Goal: Information Seeking & Learning: Learn about a topic

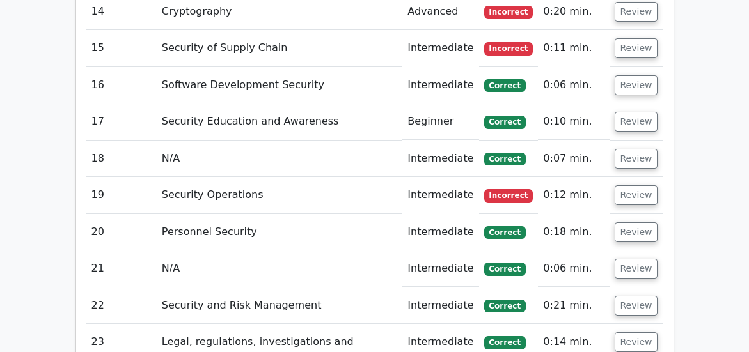
scroll to position [3197, 0]
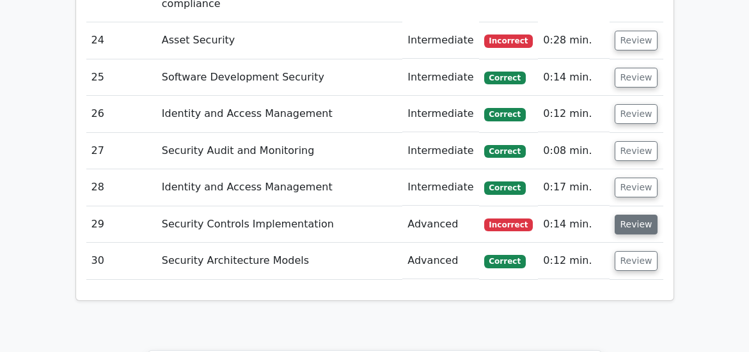
click at [633, 222] on button "Review" at bounding box center [636, 225] width 43 height 20
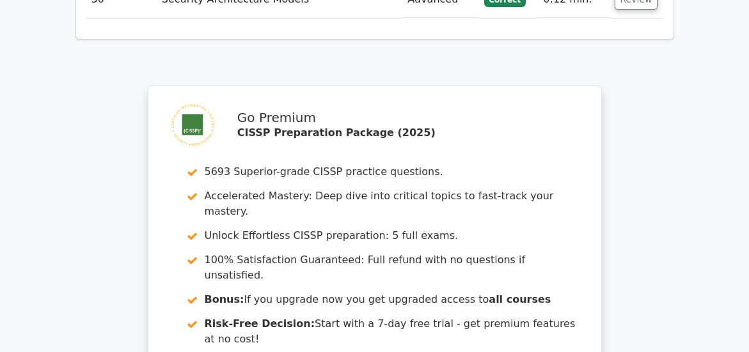
scroll to position [4367, 0]
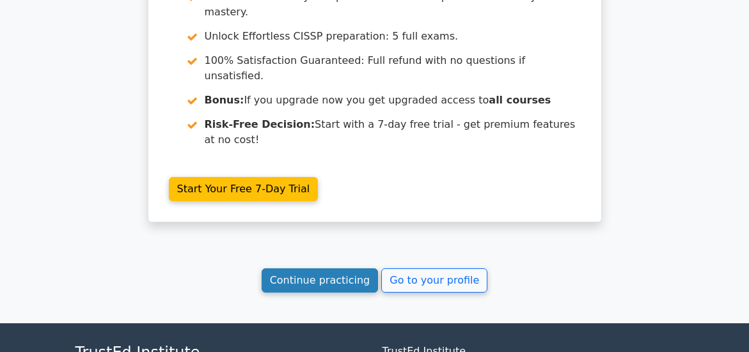
click at [335, 291] on link "Continue practicing" at bounding box center [320, 281] width 117 height 24
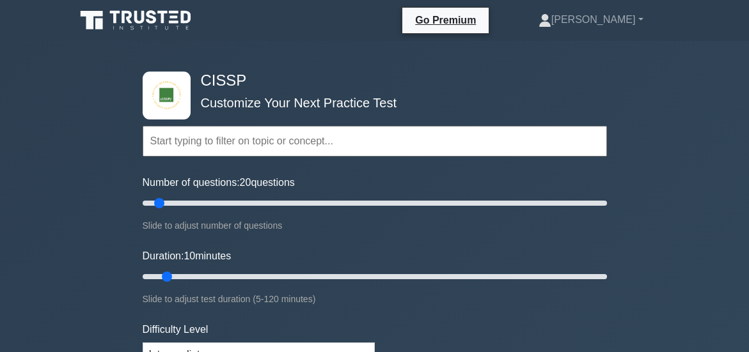
type input "20"
drag, startPoint x: 156, startPoint y: 207, endPoint x: 181, endPoint y: 206, distance: 24.9
click at [180, 206] on input "Number of questions: 20 questions" at bounding box center [375, 203] width 464 height 15
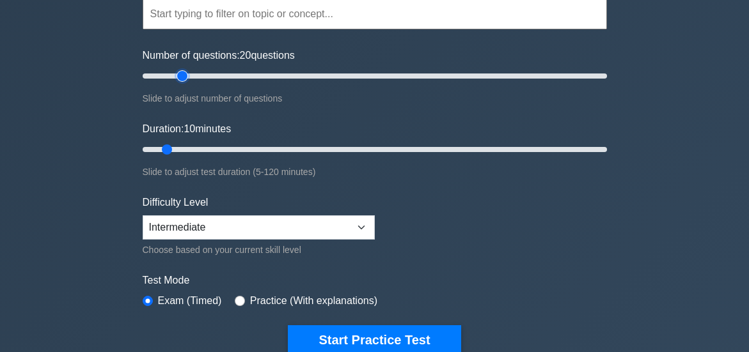
scroll to position [130, 0]
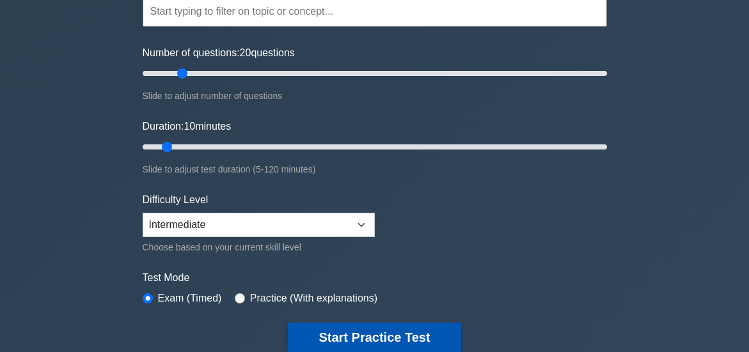
click at [360, 332] on button "Start Practice Test" at bounding box center [374, 337] width 173 height 29
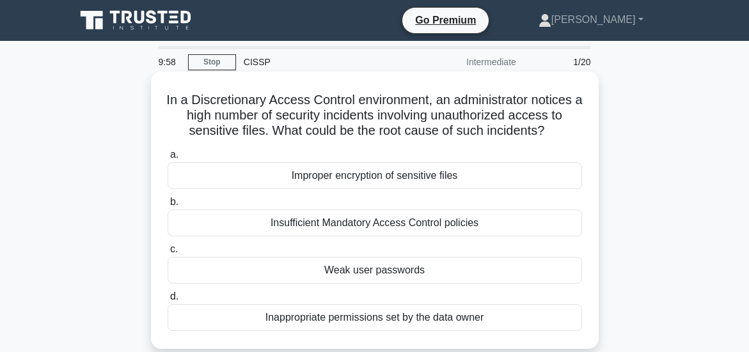
scroll to position [64, 0]
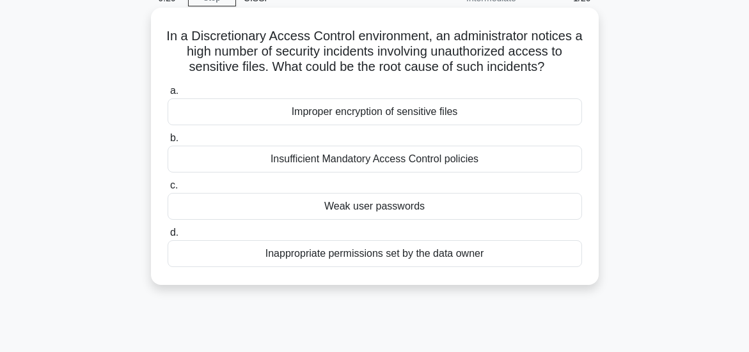
click at [361, 173] on div "Insufficient Mandatory Access Control policies" at bounding box center [375, 159] width 414 height 27
click at [168, 143] on input "b. Insufficient Mandatory Access Control policies" at bounding box center [168, 138] width 0 height 8
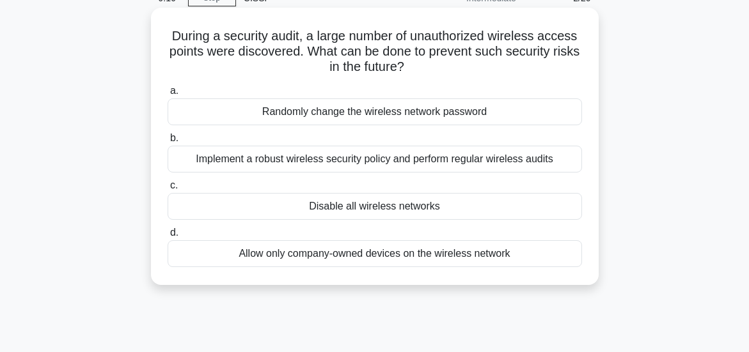
click at [370, 159] on div "Implement a robust wireless security policy and perform regular wireless audits" at bounding box center [375, 159] width 414 height 27
click at [168, 143] on input "b. Implement a robust wireless security policy and perform regular wireless aud…" at bounding box center [168, 138] width 0 height 8
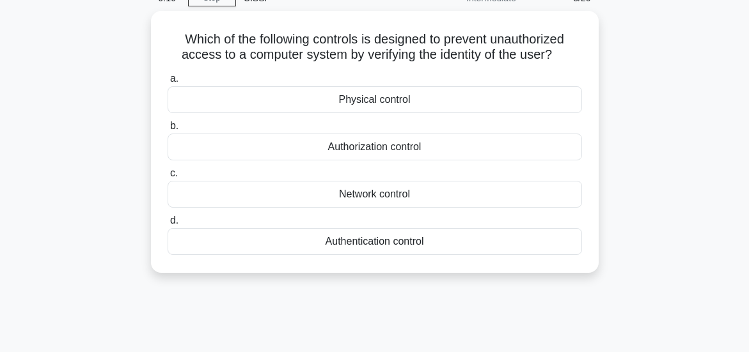
scroll to position [0, 0]
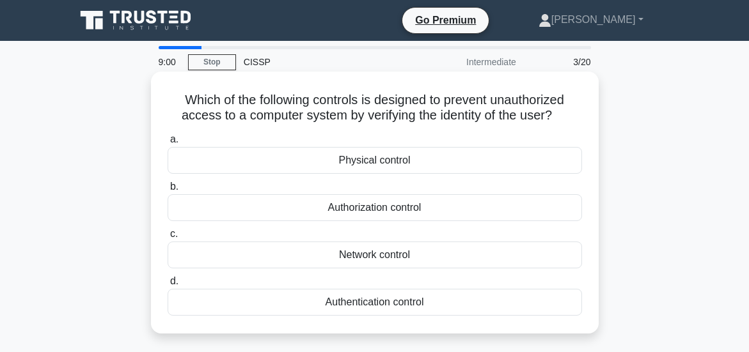
click at [375, 316] on div "Authentication control" at bounding box center [375, 302] width 414 height 27
click at [168, 286] on input "d. Authentication control" at bounding box center [168, 282] width 0 height 8
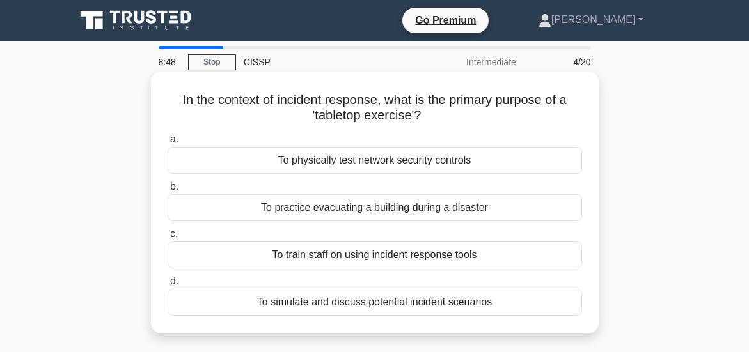
click at [389, 304] on div "To simulate and discuss potential incident scenarios" at bounding box center [375, 302] width 414 height 27
click at [168, 286] on input "d. To simulate and discuss potential incident scenarios" at bounding box center [168, 282] width 0 height 8
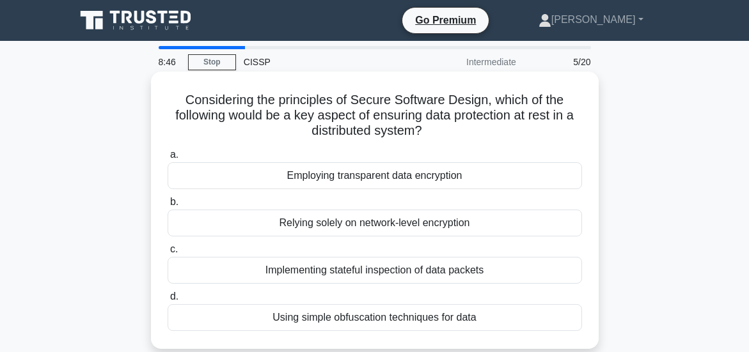
scroll to position [64, 0]
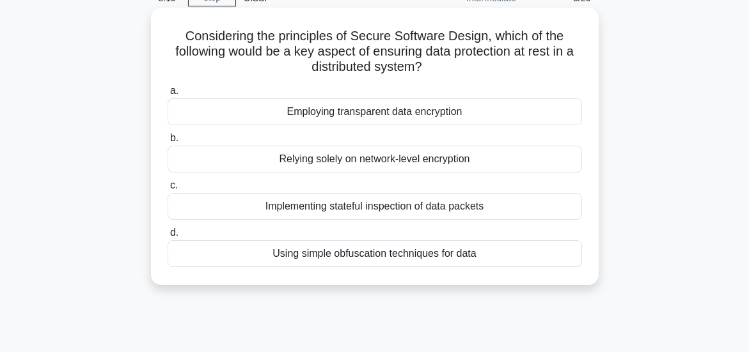
click at [343, 113] on div "Employing transparent data encryption" at bounding box center [375, 111] width 414 height 27
click at [168, 95] on input "a. Employing transparent data encryption" at bounding box center [168, 91] width 0 height 8
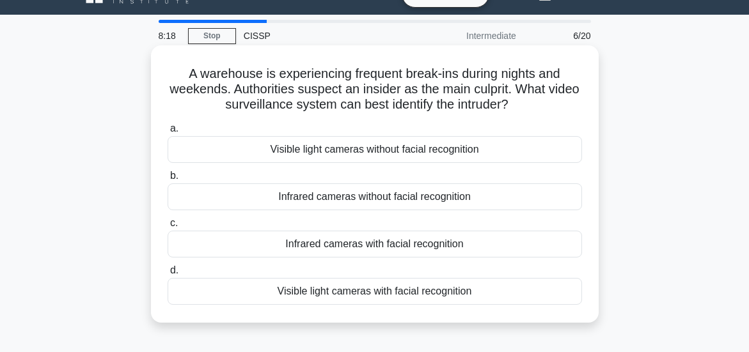
scroll to position [0, 0]
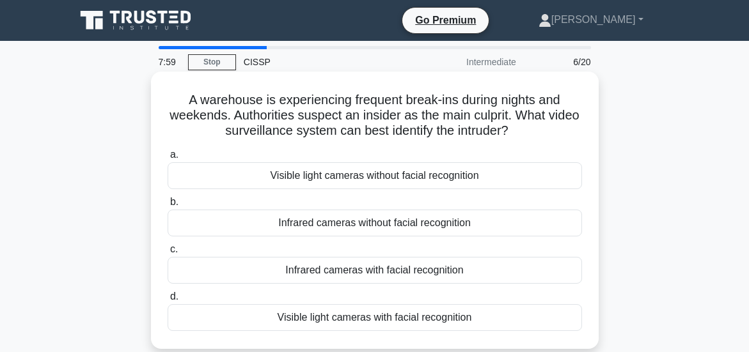
click at [370, 270] on div "Infrared cameras with facial recognition" at bounding box center [375, 270] width 414 height 27
click at [168, 254] on input "c. Infrared cameras with facial recognition" at bounding box center [168, 250] width 0 height 8
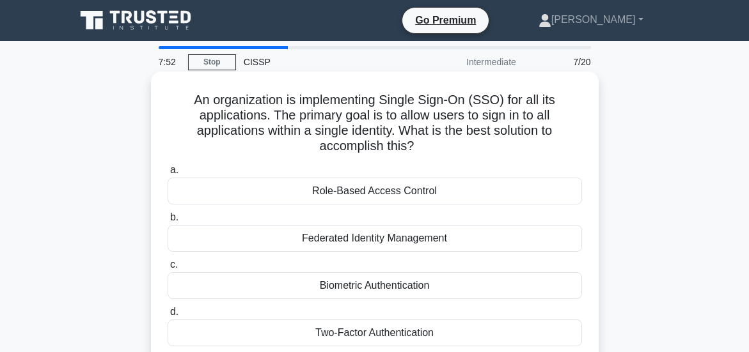
scroll to position [64, 0]
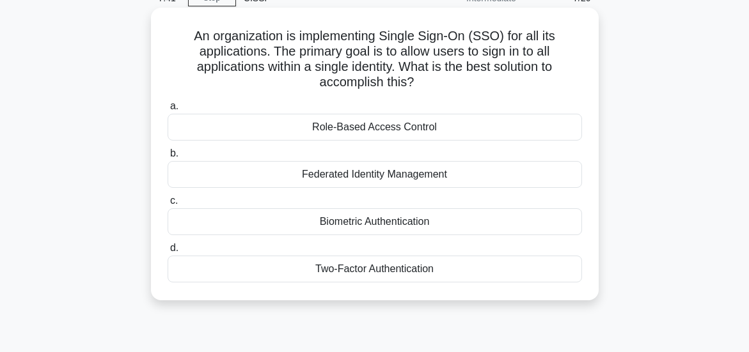
click at [382, 173] on div "Federated Identity Management" at bounding box center [375, 174] width 414 height 27
click at [168, 158] on input "b. Federated Identity Management" at bounding box center [168, 154] width 0 height 8
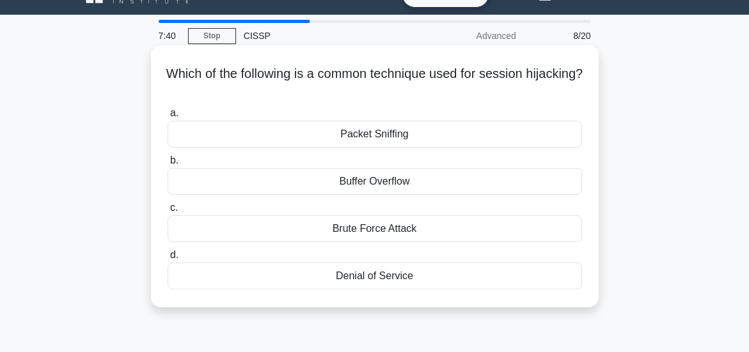
scroll to position [0, 0]
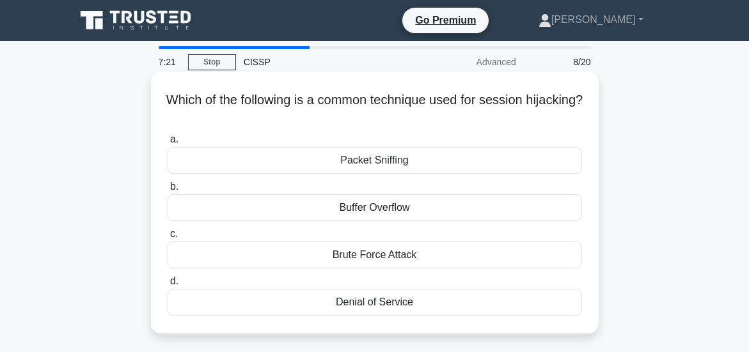
click at [381, 161] on div "Packet Sniffing" at bounding box center [375, 160] width 414 height 27
click at [168, 144] on input "a. Packet Sniffing" at bounding box center [168, 140] width 0 height 8
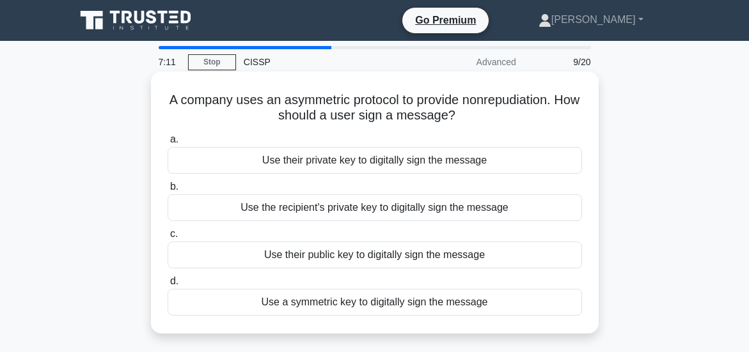
click at [376, 157] on div "Use their private key to digitally sign the message" at bounding box center [375, 160] width 414 height 27
click at [168, 144] on input "a. Use their private key to digitally sign the message" at bounding box center [168, 140] width 0 height 8
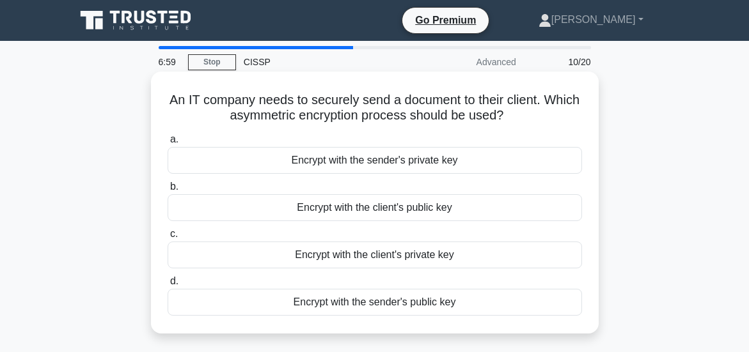
click at [372, 160] on div "Encrypt with the sender's private key" at bounding box center [375, 160] width 414 height 27
click at [168, 144] on input "a. Encrypt with the sender's private key" at bounding box center [168, 140] width 0 height 8
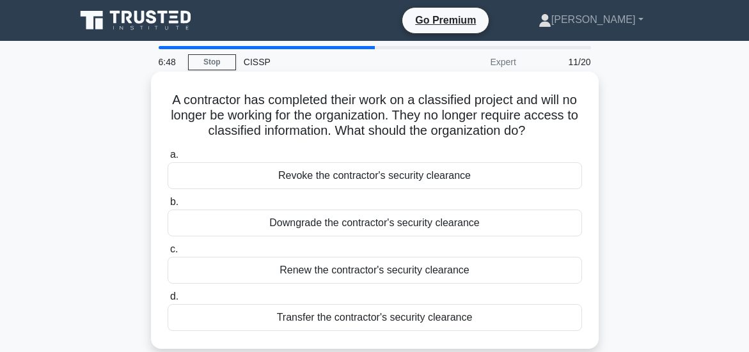
click at [385, 188] on div "Revoke the contractor's security clearance" at bounding box center [375, 175] width 414 height 27
click at [168, 159] on input "a. Revoke the contractor's security clearance" at bounding box center [168, 155] width 0 height 8
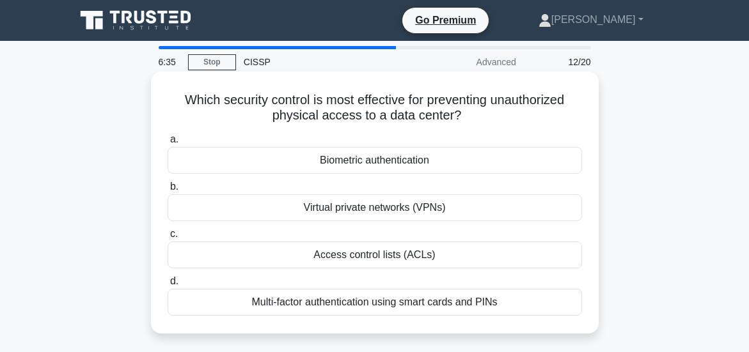
click at [415, 301] on div "Multi-factor authentication using smart cards and PINs" at bounding box center [375, 302] width 414 height 27
click at [168, 286] on input "d. Multi-factor authentication using smart cards and PINs" at bounding box center [168, 282] width 0 height 8
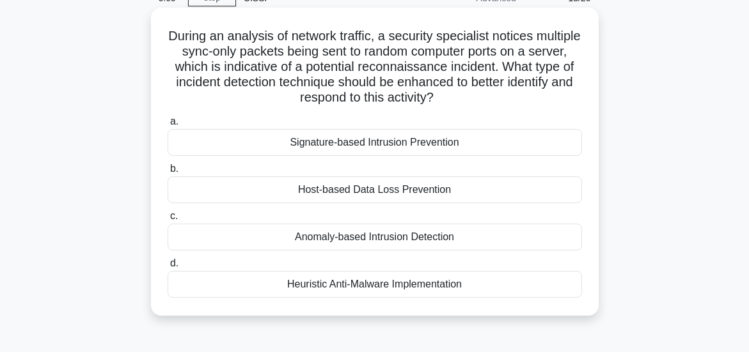
click at [373, 190] on div "Host-based Data Loss Prevention" at bounding box center [375, 190] width 414 height 27
click at [168, 173] on input "b. Host-based Data Loss Prevention" at bounding box center [168, 169] width 0 height 8
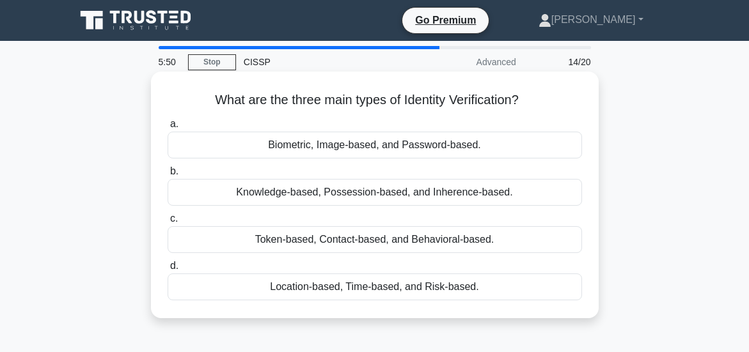
click at [373, 145] on div "Biometric, Image-based, and Password-based." at bounding box center [375, 145] width 414 height 27
click at [168, 129] on input "a. Biometric, Image-based, and Password-based." at bounding box center [168, 124] width 0 height 8
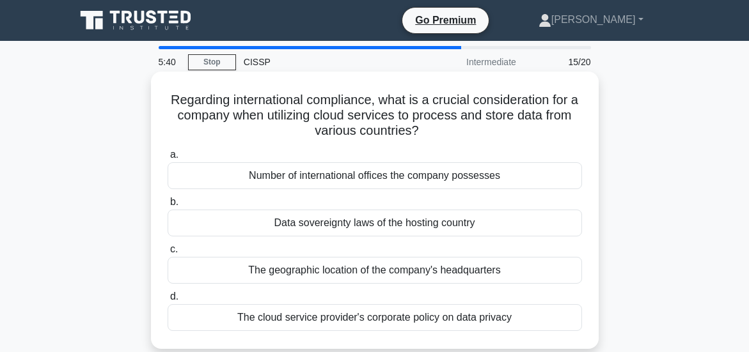
scroll to position [64, 0]
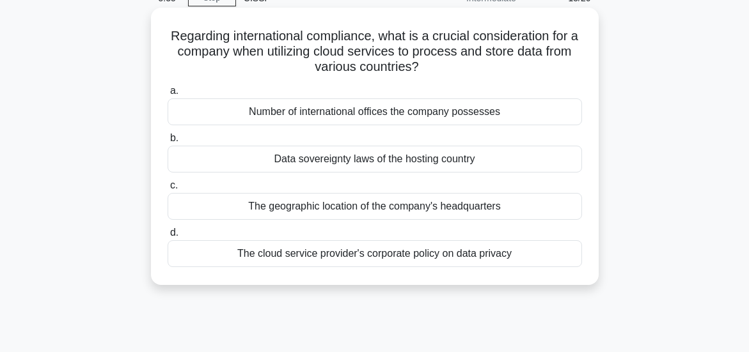
click at [377, 158] on div "Data sovereignty laws of the hosting country" at bounding box center [375, 159] width 414 height 27
click at [168, 143] on input "b. Data sovereignty laws of the hosting country" at bounding box center [168, 138] width 0 height 8
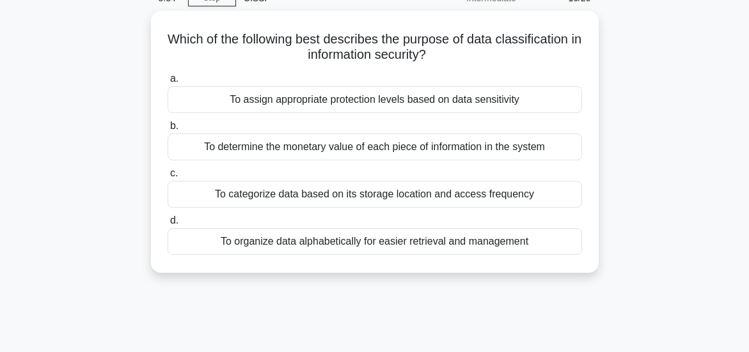
scroll to position [0, 0]
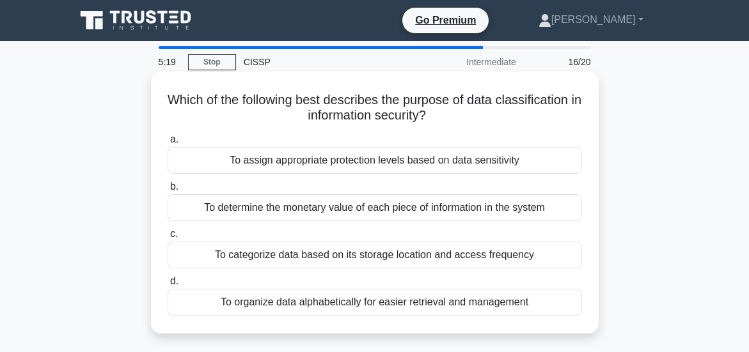
click at [352, 160] on div "To assign appropriate protection levels based on data sensitivity" at bounding box center [375, 160] width 414 height 27
click at [168, 144] on input "a. To assign appropriate protection levels based on data sensitivity" at bounding box center [168, 140] width 0 height 8
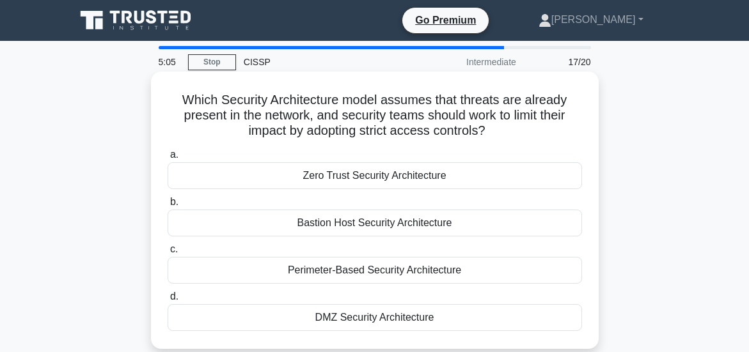
click at [362, 180] on div "Zero Trust Security Architecture" at bounding box center [375, 175] width 414 height 27
click at [168, 159] on input "a. Zero Trust Security Architecture" at bounding box center [168, 155] width 0 height 8
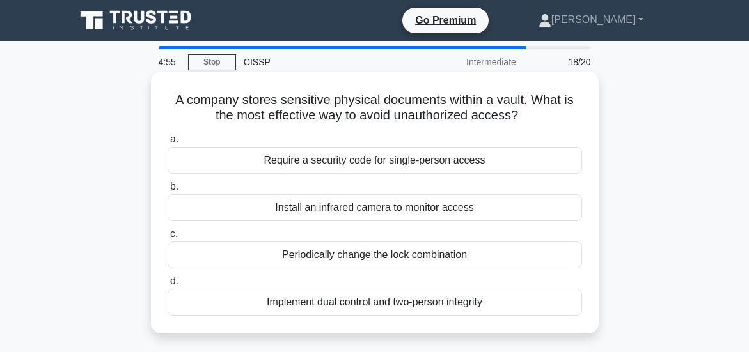
click at [388, 303] on div "Implement dual control and two-person integrity" at bounding box center [375, 302] width 414 height 27
click at [168, 286] on input "d. Implement dual control and two-person integrity" at bounding box center [168, 282] width 0 height 8
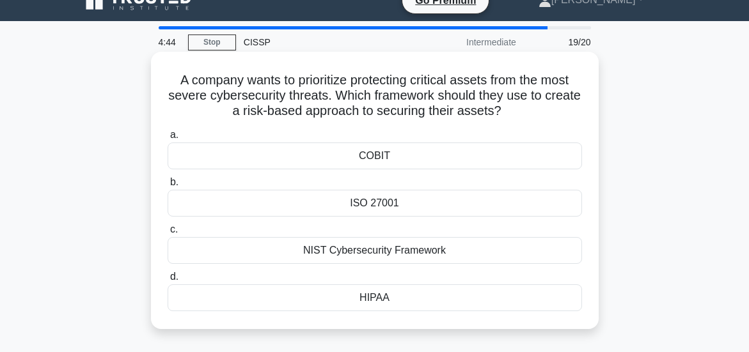
scroll to position [64, 0]
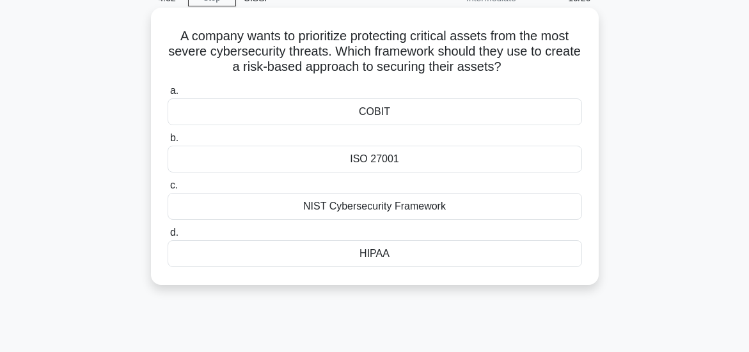
click at [392, 208] on div "NIST Cybersecurity Framework" at bounding box center [375, 206] width 414 height 27
click at [168, 190] on input "c. NIST Cybersecurity Framework" at bounding box center [168, 186] width 0 height 8
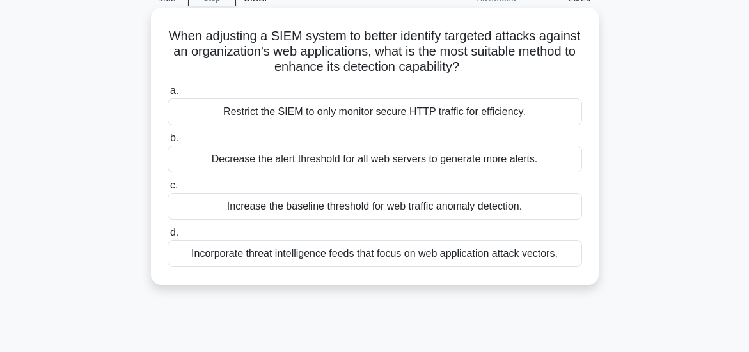
click at [347, 257] on div "Incorporate threat intelligence feeds that focus on web application attack vect…" at bounding box center [375, 253] width 414 height 27
click at [168, 237] on input "d. Incorporate threat intelligence feeds that focus on web application attack v…" at bounding box center [168, 233] width 0 height 8
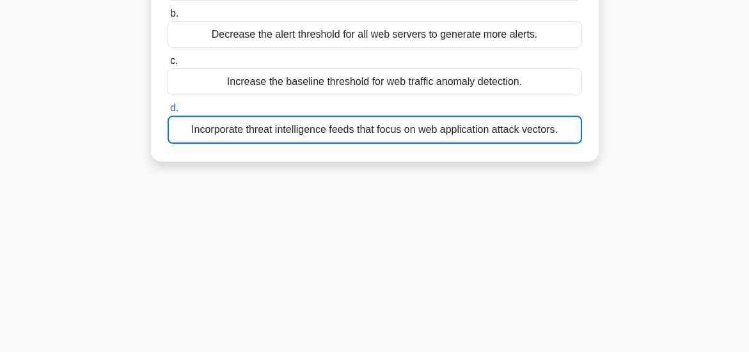
scroll to position [338, 0]
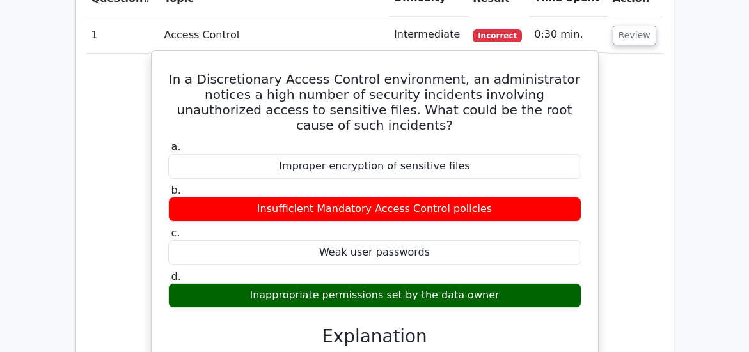
scroll to position [1270, 0]
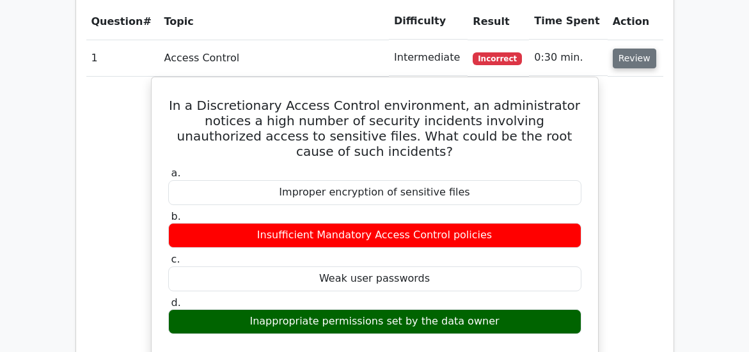
click at [624, 55] on button "Review" at bounding box center [634, 59] width 43 height 20
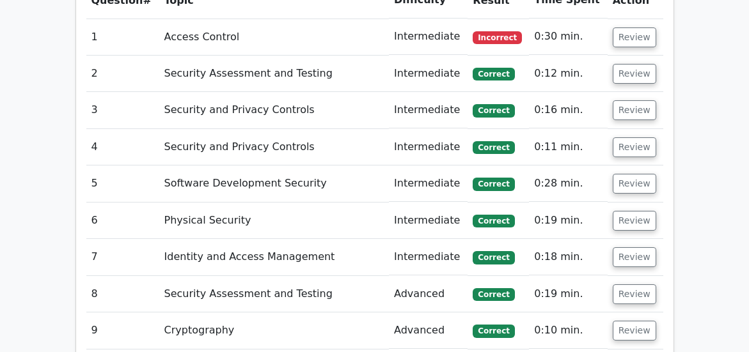
scroll to position [1472, 0]
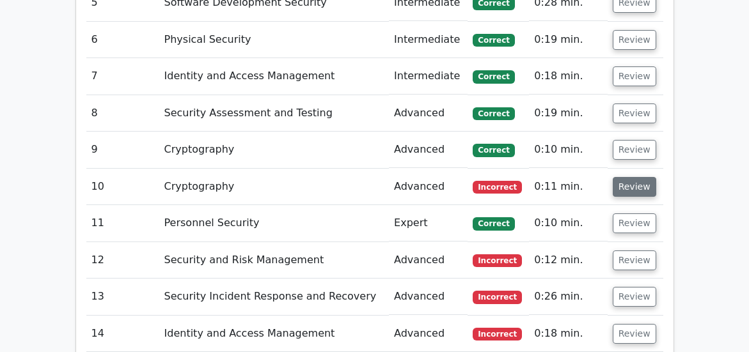
click at [640, 189] on button "Review" at bounding box center [634, 187] width 43 height 20
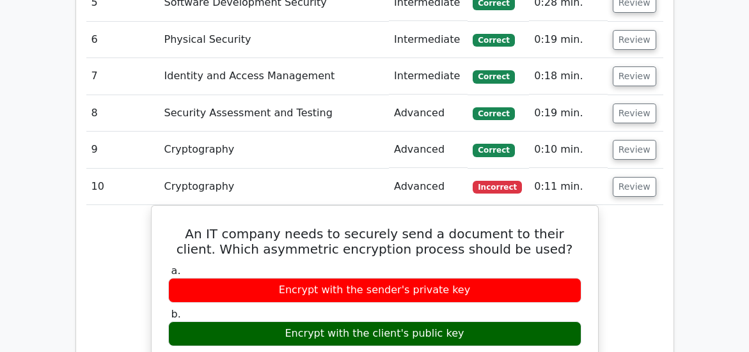
scroll to position [1594, 0]
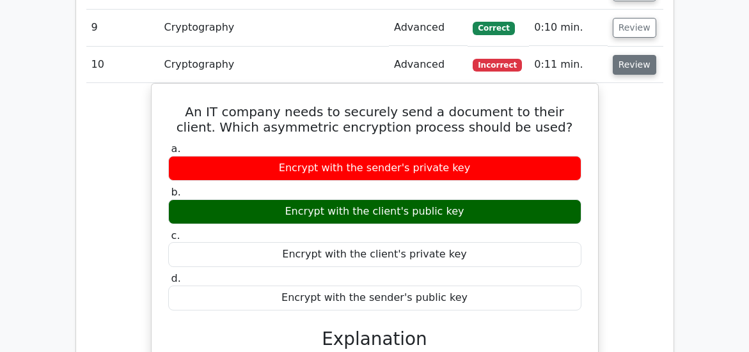
click at [631, 61] on button "Review" at bounding box center [634, 65] width 43 height 20
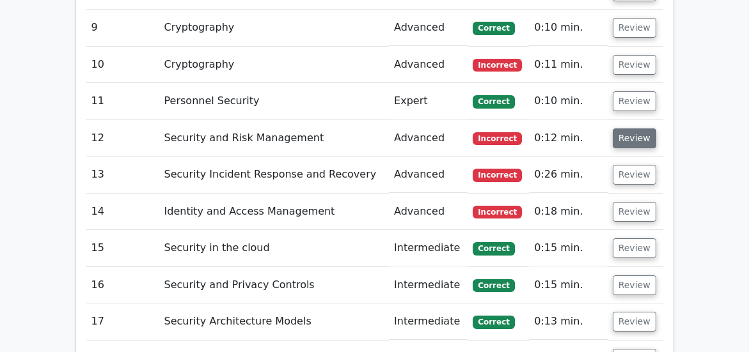
click at [636, 134] on button "Review" at bounding box center [634, 139] width 43 height 20
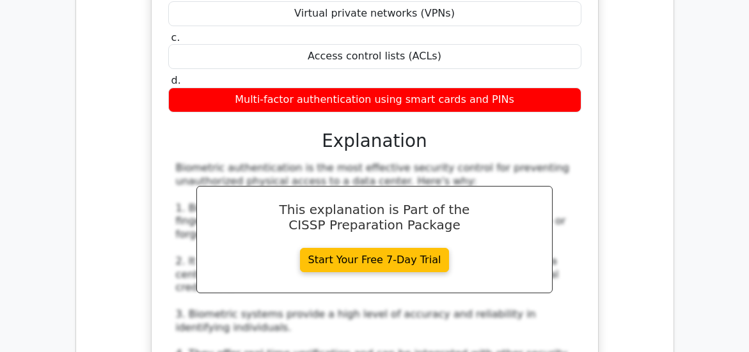
scroll to position [1737, 0]
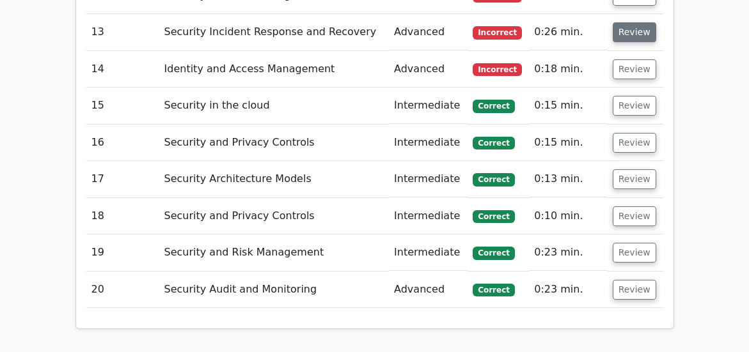
click at [634, 37] on button "Review" at bounding box center [634, 32] width 43 height 20
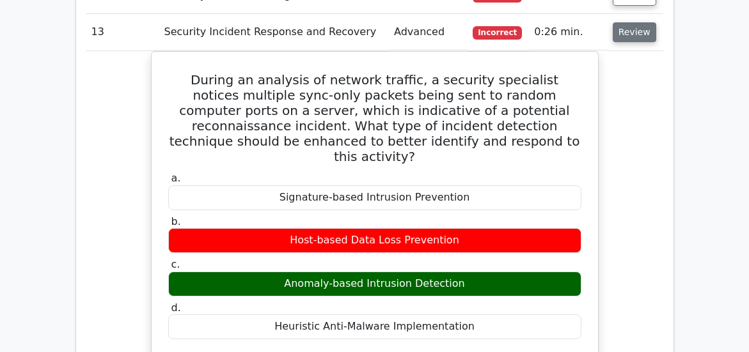
click at [634, 33] on button "Review" at bounding box center [634, 32] width 43 height 20
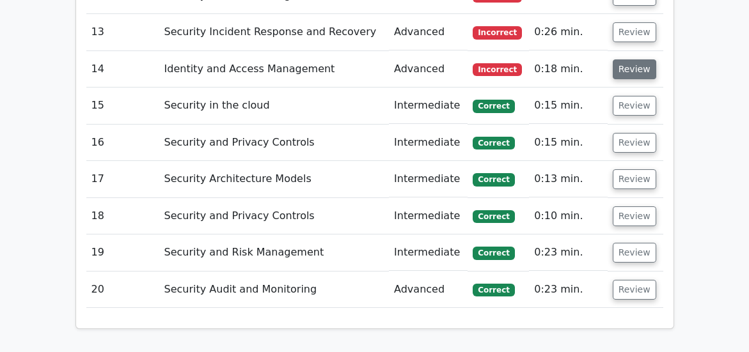
click at [627, 70] on button "Review" at bounding box center [634, 69] width 43 height 20
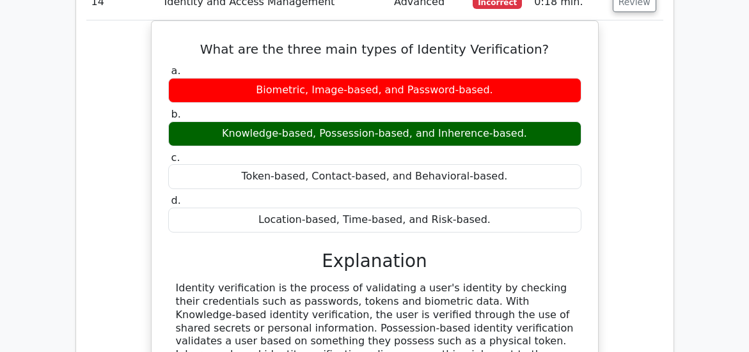
scroll to position [1738, 0]
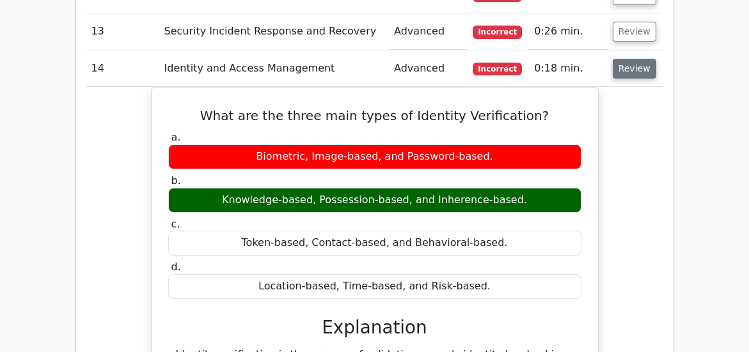
click at [636, 60] on button "Review" at bounding box center [634, 69] width 43 height 20
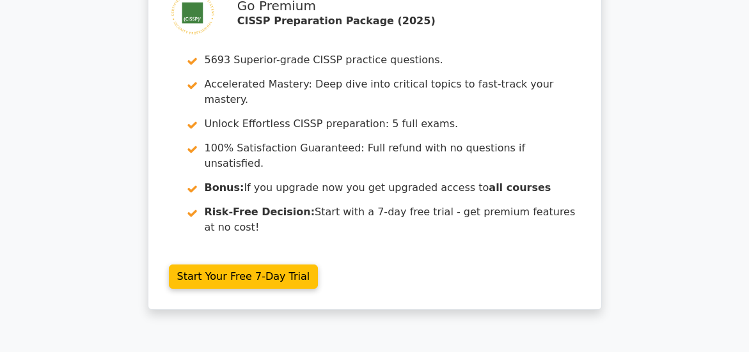
scroll to position [2275, 0]
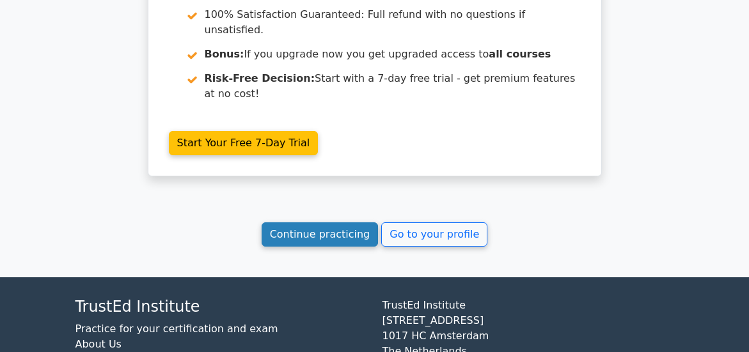
click at [327, 229] on link "Continue practicing" at bounding box center [320, 235] width 117 height 24
